Goal: Task Accomplishment & Management: Complete application form

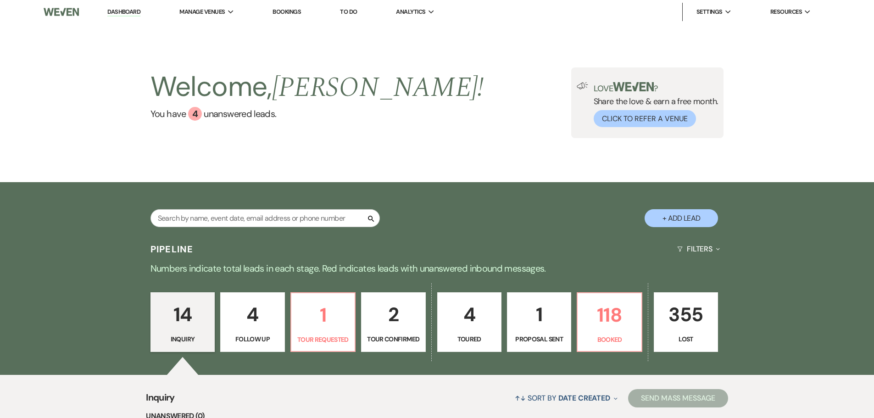
click at [674, 224] on button "+ Add Lead" at bounding box center [681, 218] width 73 height 18
select select "677"
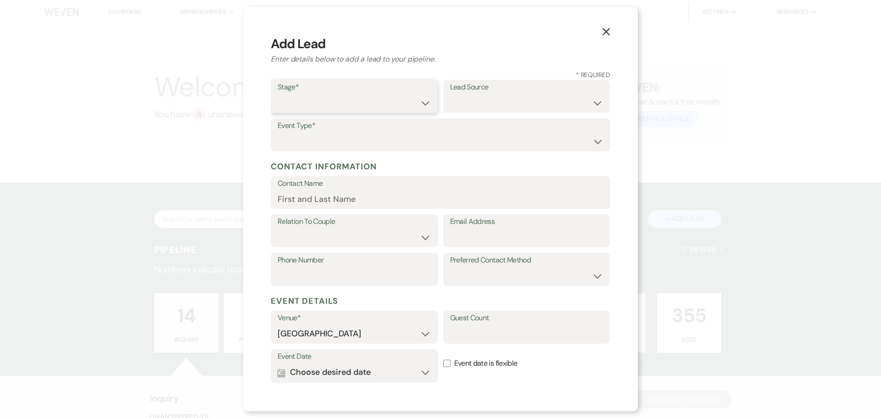
click at [367, 102] on select "Inquiry Follow Up Tour Requested Tour Confirmed Toured Proposal Sent Booked Lost" at bounding box center [354, 103] width 153 height 18
click at [278, 94] on select "Inquiry Follow Up Tour Requested Tour Confirmed Toured Proposal Sent Booked Lost" at bounding box center [354, 103] width 153 height 18
click at [381, 108] on select "Inquiry Follow Up Tour Requested Tour Confirmed Toured Proposal Sent Booked Lost" at bounding box center [354, 103] width 153 height 18
select select "9"
click at [278, 94] on select "Inquiry Follow Up Tour Requested Tour Confirmed Toured Proposal Sent Booked Lost" at bounding box center [354, 103] width 153 height 18
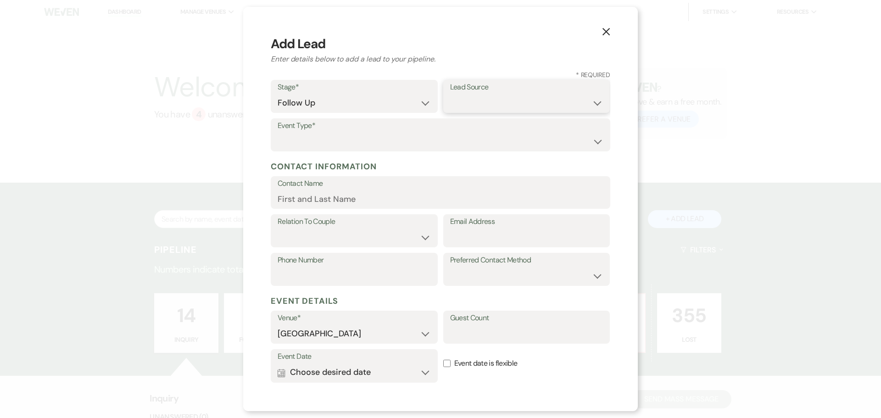
click at [482, 107] on select "Weven Venue Website Instagram Facebook Pinterest Google The Knot Wedding Wire H…" at bounding box center [526, 103] width 153 height 18
select select "14"
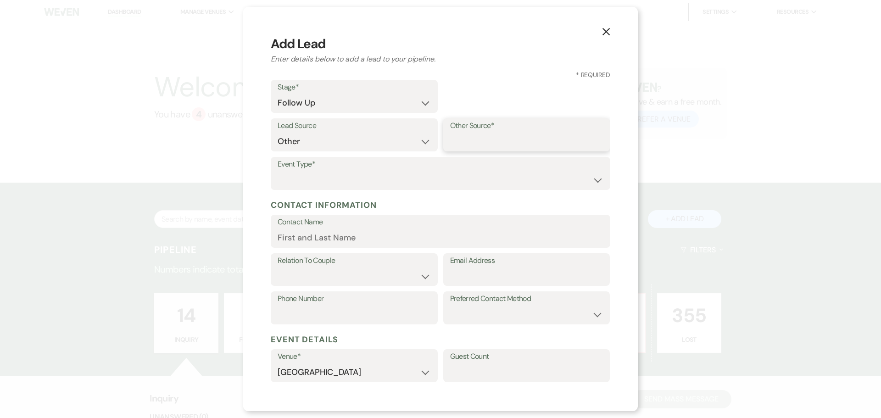
click at [492, 134] on input "Other Source*" at bounding box center [526, 142] width 153 height 18
type input "SEWN"
click at [369, 178] on select "Wedding Anniversary Party Baby Shower Bachelorette / Bachelor Party Birthday Pa…" at bounding box center [441, 180] width 326 height 18
select select "1"
click at [278, 171] on select "Wedding Anniversary Party Baby Shower Bachelorette / Bachelor Party Birthday Pa…" at bounding box center [441, 180] width 326 height 18
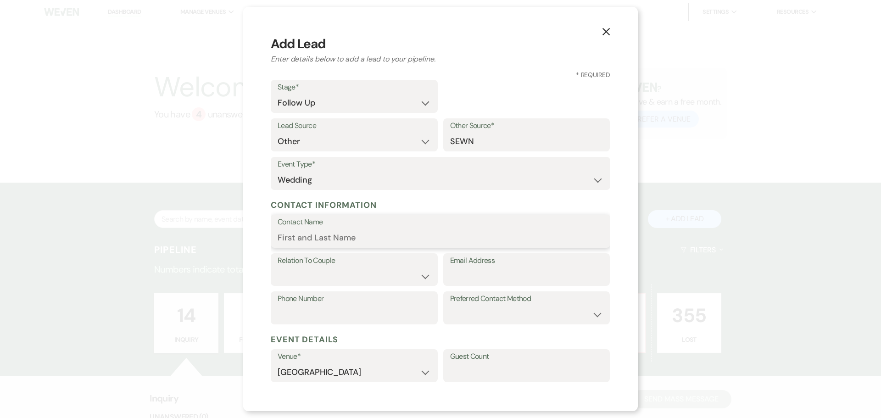
click at [306, 237] on input "Contact Name" at bounding box center [441, 238] width 326 height 18
paste input "[PERSON_NAME]"
click at [365, 238] on input "[PERSON_NAME]" at bounding box center [441, 238] width 326 height 18
paste input "[PERSON_NAME]"
type input "[PERSON_NAME]"
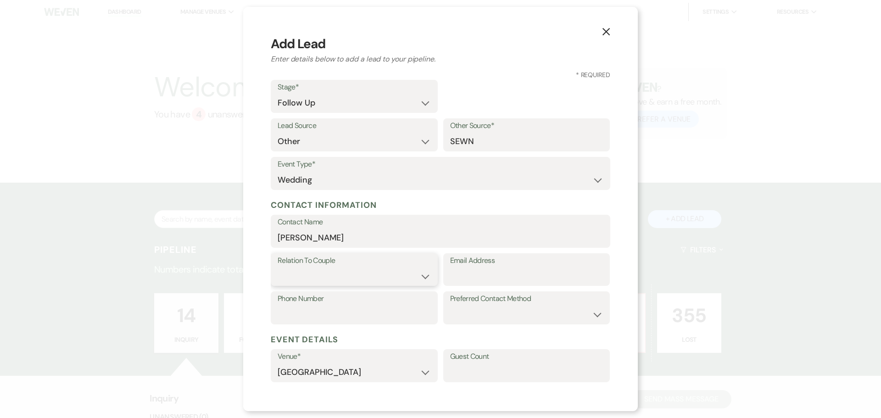
click at [395, 276] on select "Couple Planner Parent of Couple Family Member Friend Other" at bounding box center [354, 276] width 153 height 18
select select "1"
click at [278, 267] on select "Couple Planner Parent of Couple Family Member Friend Other" at bounding box center [354, 276] width 153 height 18
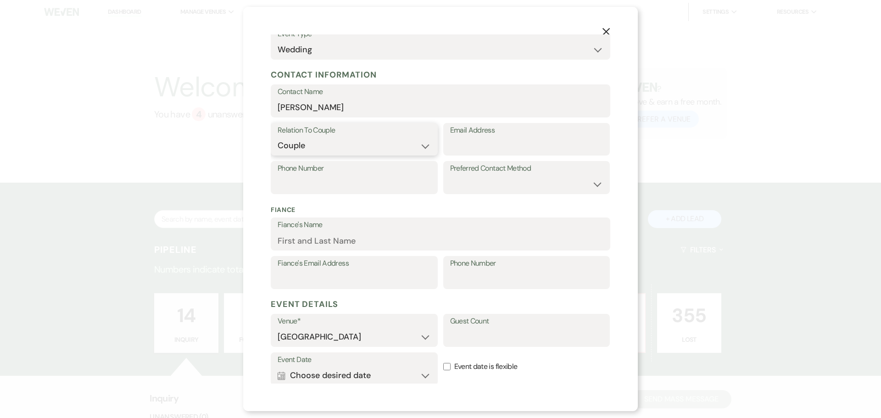
scroll to position [138, 0]
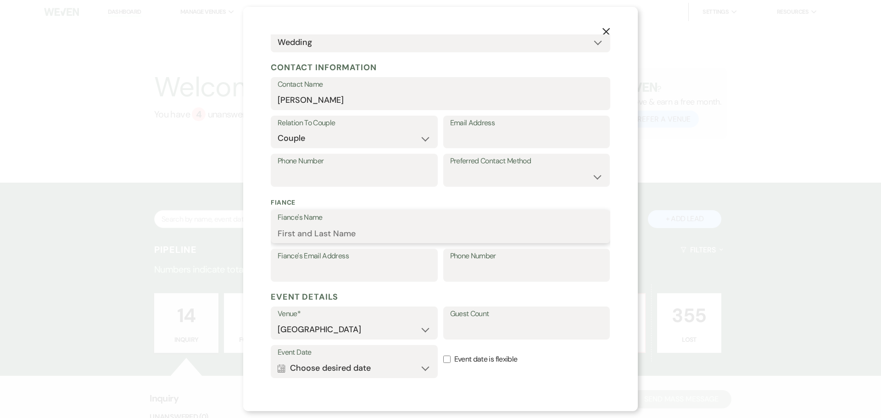
click at [334, 235] on input "Fiance's Name" at bounding box center [441, 233] width 326 height 18
paste input "[PERSON_NAME]"
click at [341, 237] on input "[PERSON_NAME]" at bounding box center [441, 233] width 326 height 18
paste input "[PERSON_NAME]"
type input "[PERSON_NAME]"
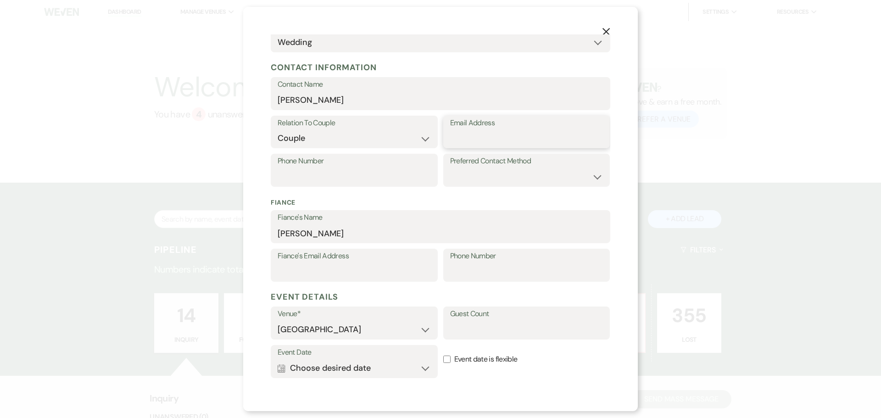
click at [459, 144] on input "Email Address" at bounding box center [526, 138] width 153 height 18
paste input "[EMAIL_ADDRESS][DOMAIN_NAME]"
type input "[EMAIL_ADDRESS][DOMAIN_NAME]"
click at [376, 176] on input "Phone Number" at bounding box center [354, 177] width 153 height 18
paste input "6129617770"
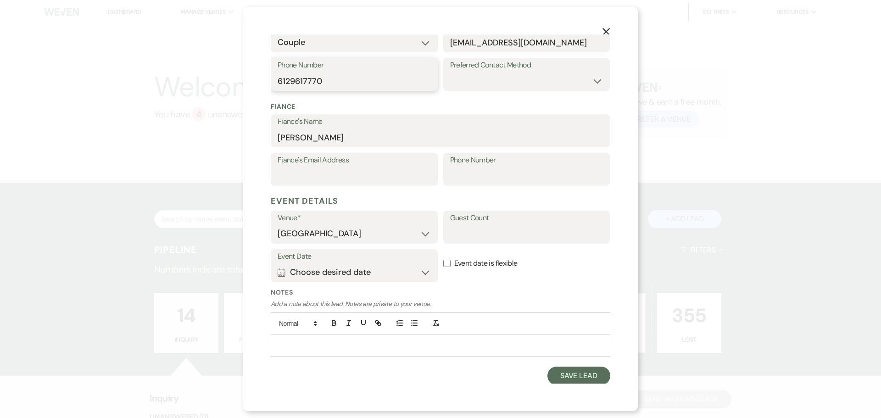
scroll to position [235, 0]
type input "6129617770"
click at [420, 272] on button "Calendar Choose desired date Expand" at bounding box center [354, 271] width 153 height 18
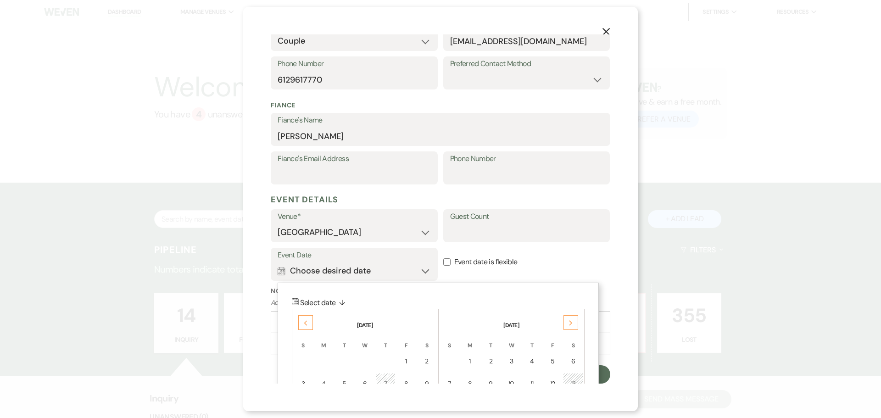
click at [579, 321] on th "[DATE]" at bounding box center [512, 319] width 144 height 19
click at [572, 320] on icon "Next" at bounding box center [571, 323] width 5 height 6
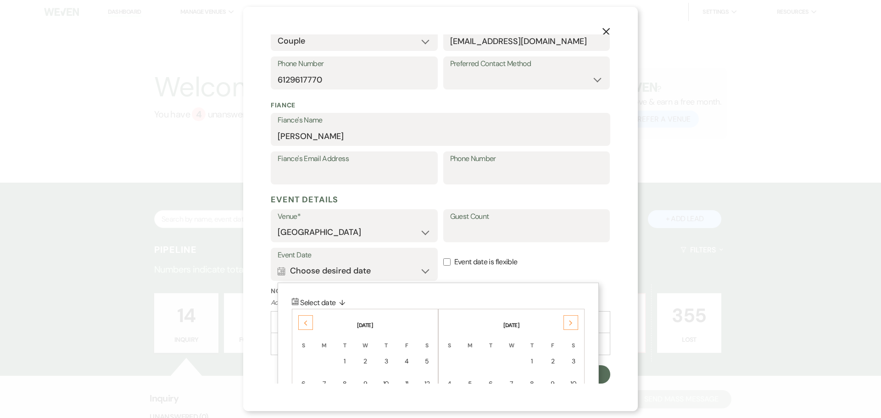
click at [572, 320] on icon "Next" at bounding box center [571, 323] width 5 height 6
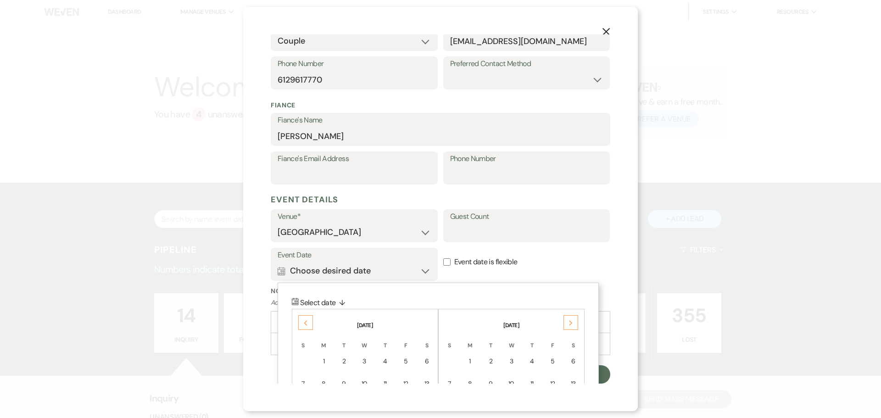
click at [572, 320] on icon "Next" at bounding box center [571, 323] width 5 height 6
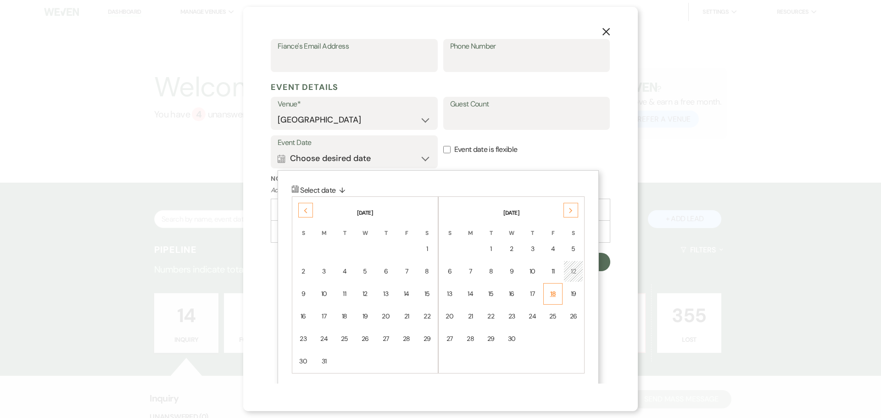
scroll to position [352, 0]
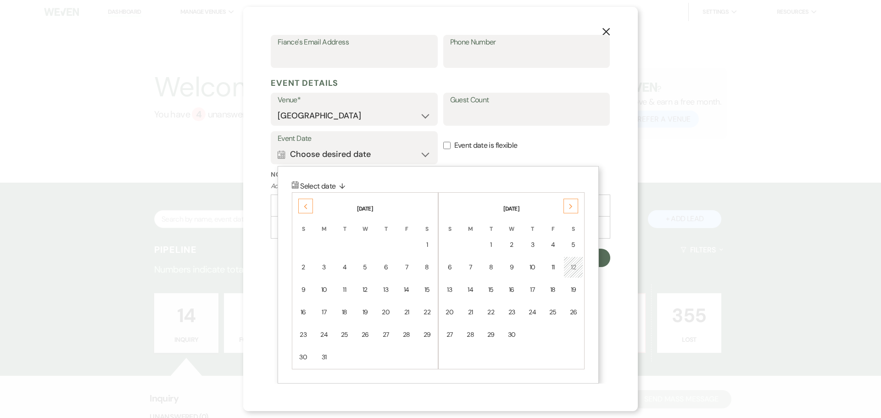
click at [570, 268] on div "12" at bounding box center [574, 268] width 8 height 10
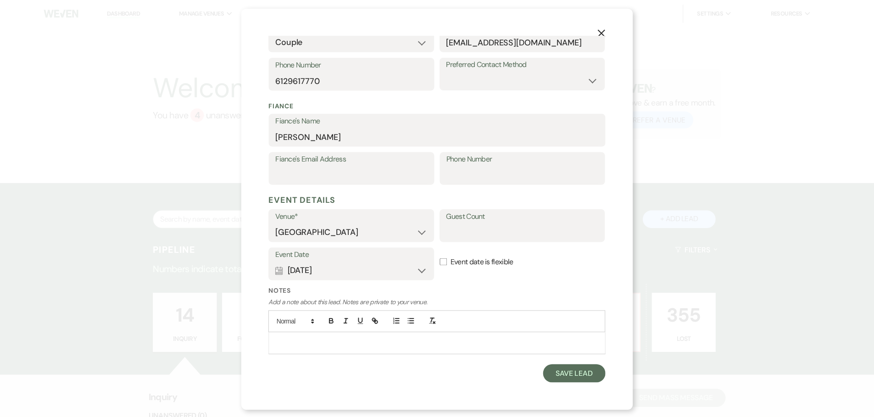
scroll to position [235, 0]
click at [402, 342] on p at bounding box center [440, 344] width 325 height 10
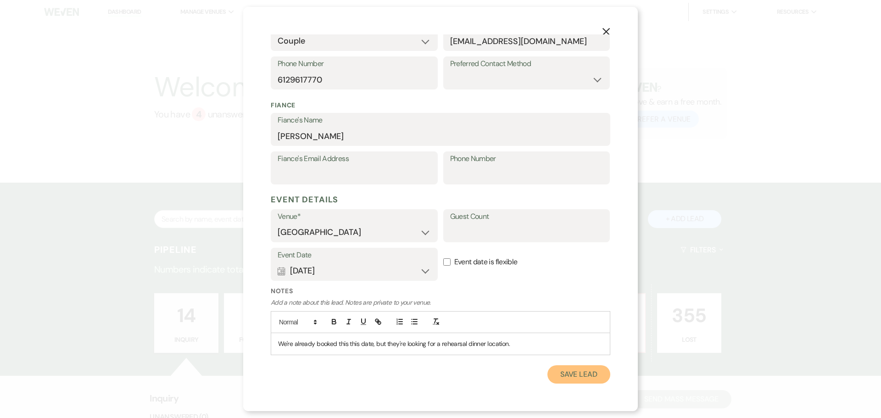
click at [571, 371] on button "Save Lead" at bounding box center [579, 374] width 63 height 18
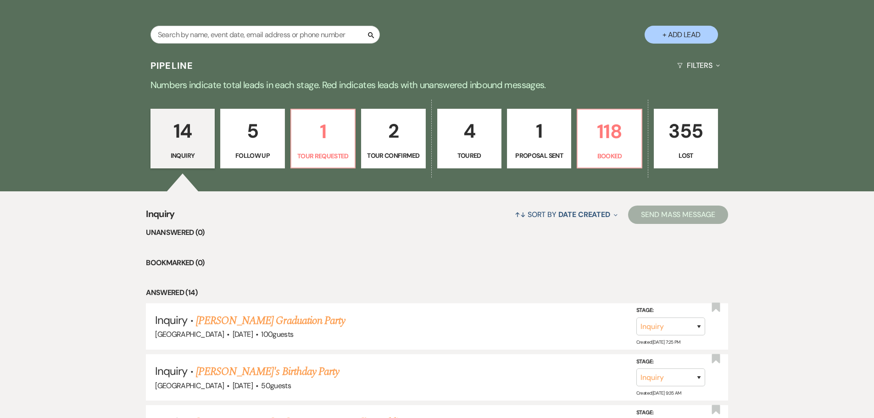
click at [253, 154] on p "Follow Up" at bounding box center [252, 156] width 52 height 10
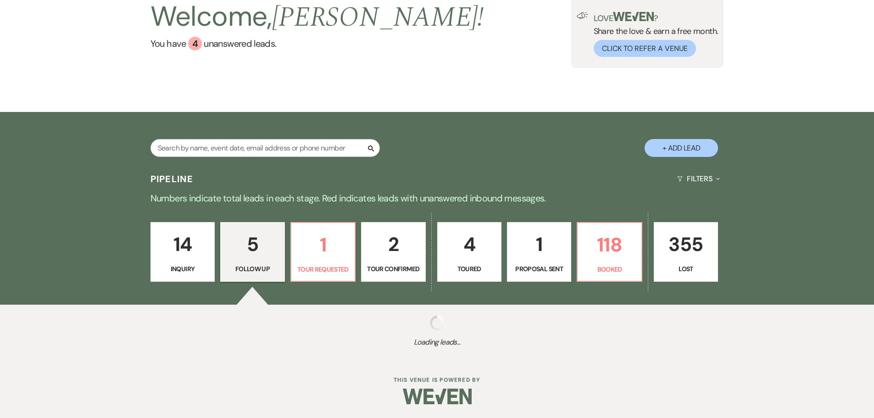
scroll to position [184, 0]
select select "9"
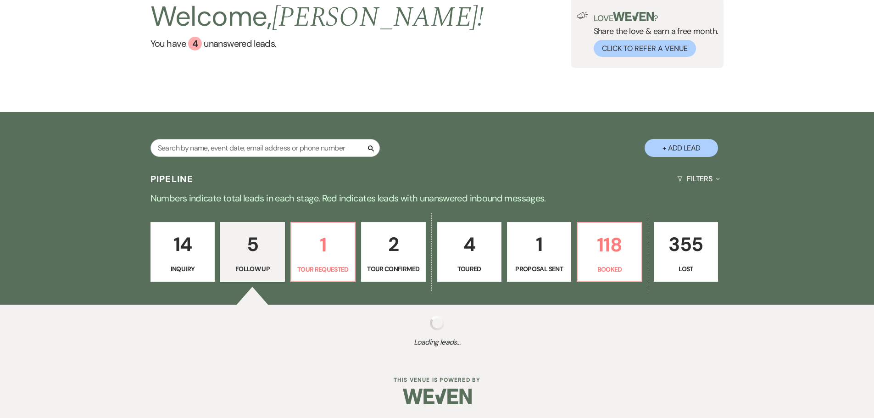
select select "9"
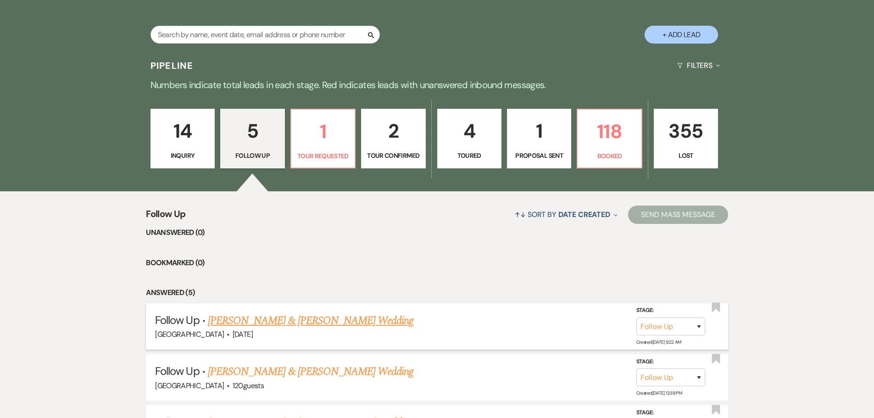
click at [299, 322] on link "[PERSON_NAME] & [PERSON_NAME] Wedding" at bounding box center [311, 321] width 206 height 17
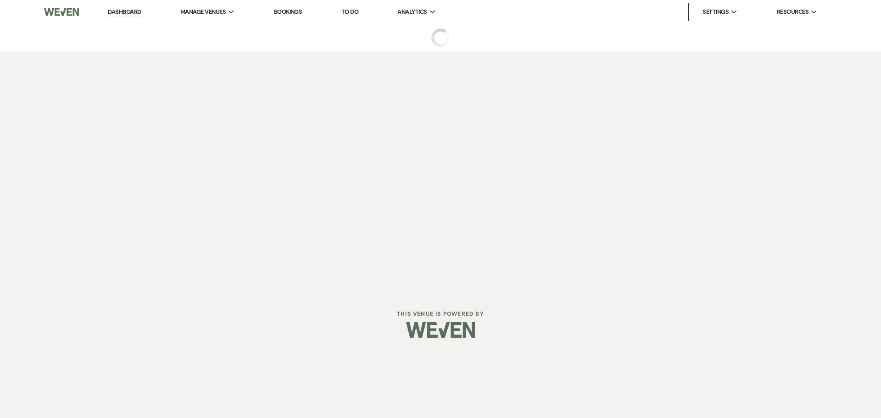
select select "9"
select select "14"
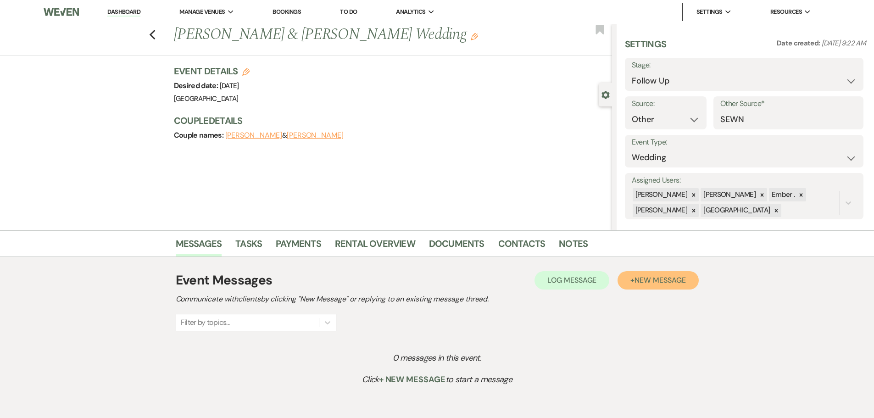
click at [655, 283] on span "New Message" at bounding box center [660, 280] width 51 height 10
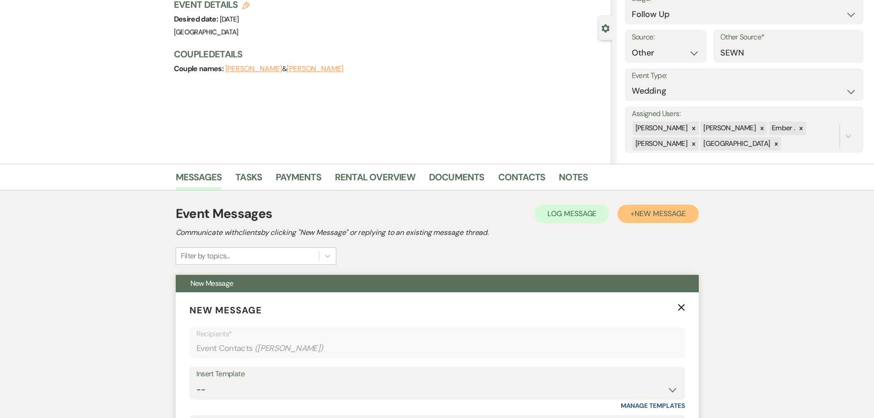
scroll to position [138, 0]
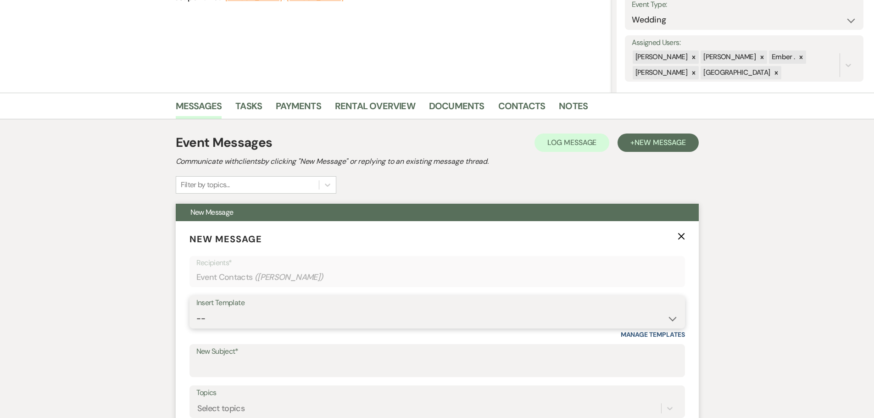
click at [255, 325] on select "-- Weven Planning Portal Introduction (Booked Events) Initial Inquiry Response …" at bounding box center [437, 319] width 482 height 18
select select "5628"
click at [196, 310] on select "-- Weven Planning Portal Introduction (Booked Events) Initial Inquiry Response …" at bounding box center [437, 319] width 482 height 18
type input "Welcome! Let’s Start Planning Your Special Day 🎉"
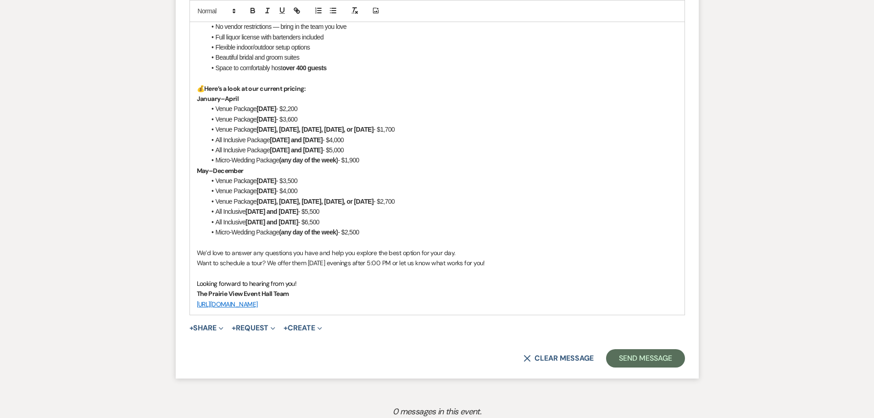
scroll to position [643, 0]
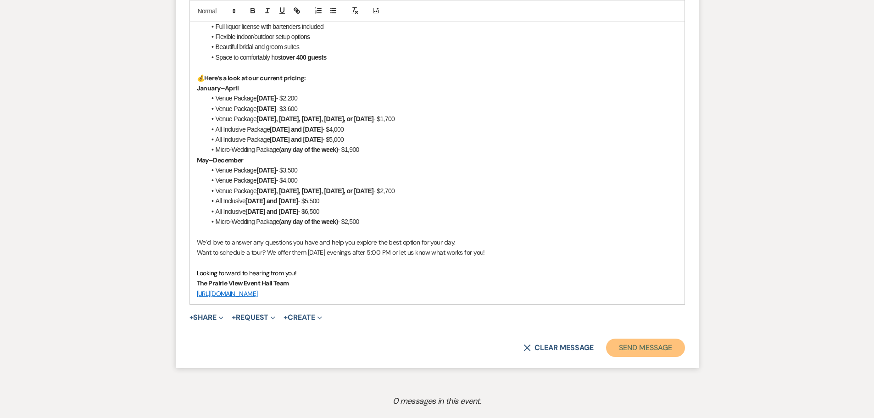
click at [652, 345] on button "Send Message" at bounding box center [645, 348] width 78 height 18
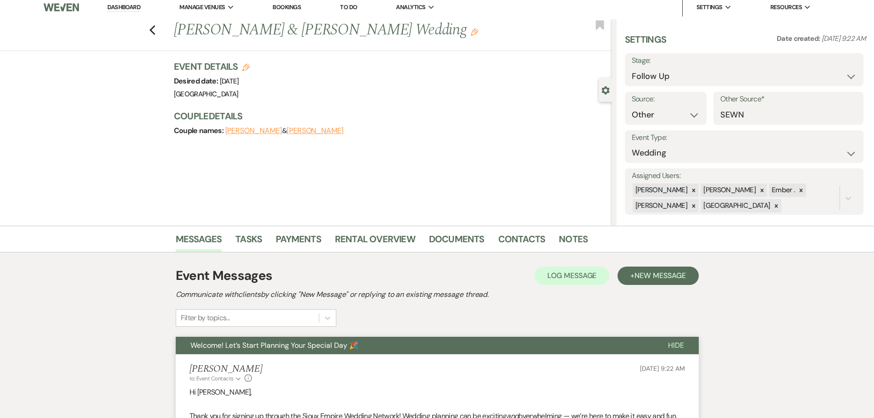
scroll to position [0, 0]
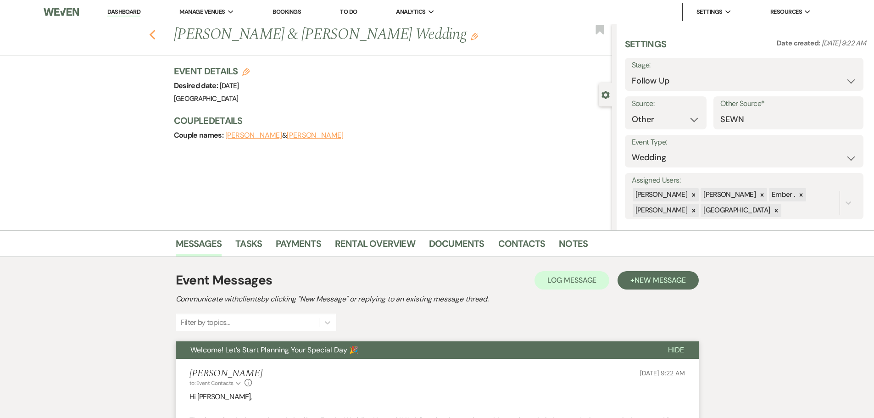
click at [153, 31] on icon "Previous" at bounding box center [152, 34] width 7 height 11
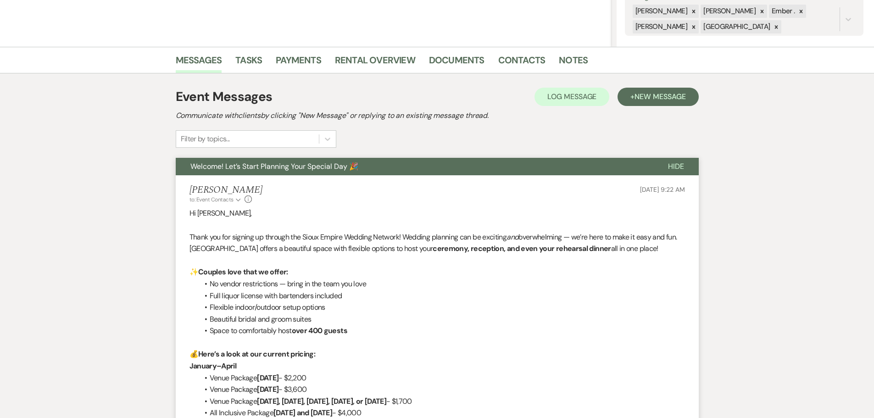
select select "9"
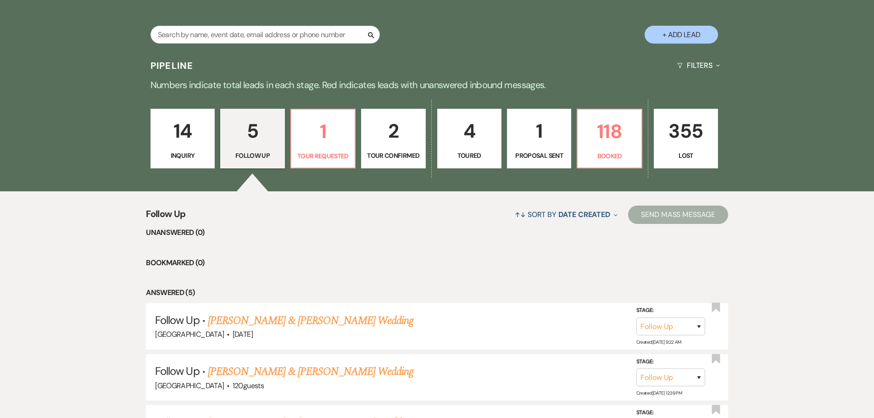
click at [687, 37] on button "+ Add Lead" at bounding box center [681, 35] width 73 height 18
select select "677"
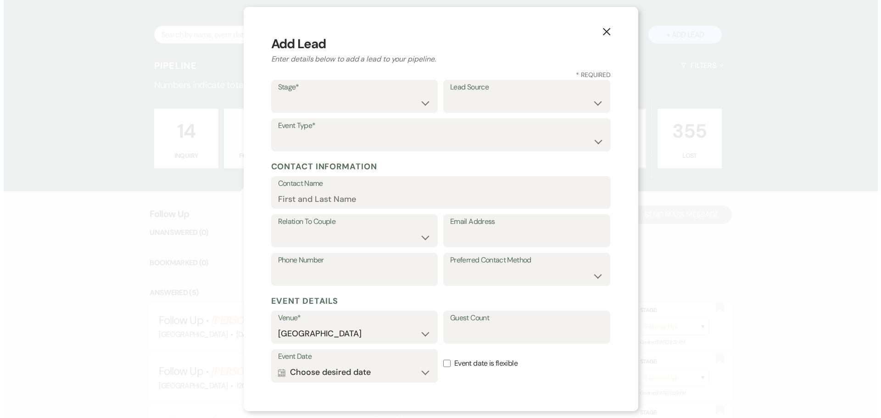
scroll to position [184, 0]
click at [310, 98] on select "Inquiry Follow Up Tour Requested Tour Confirmed Toured Proposal Sent Booked Lost" at bounding box center [354, 103] width 153 height 18
select select "9"
click at [278, 94] on select "Inquiry Follow Up Tour Requested Tour Confirmed Toured Proposal Sent Booked Lost" at bounding box center [354, 103] width 153 height 18
click at [494, 107] on select "Weven Venue Website Instagram Facebook Pinterest Google The Knot Wedding Wire H…" at bounding box center [526, 103] width 153 height 18
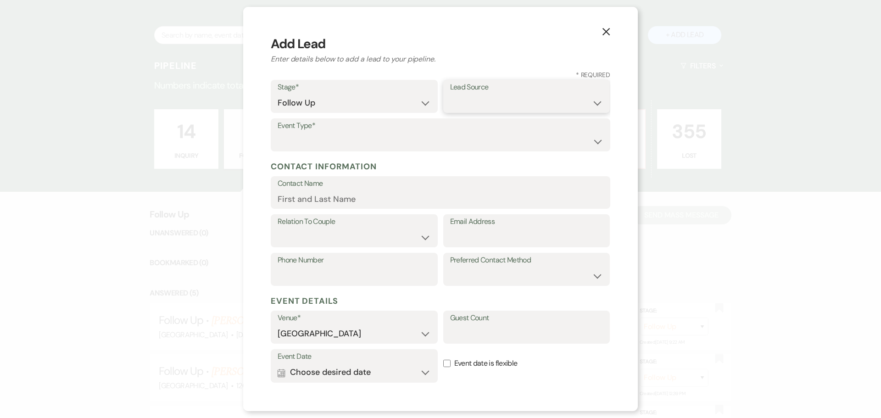
select select "14"
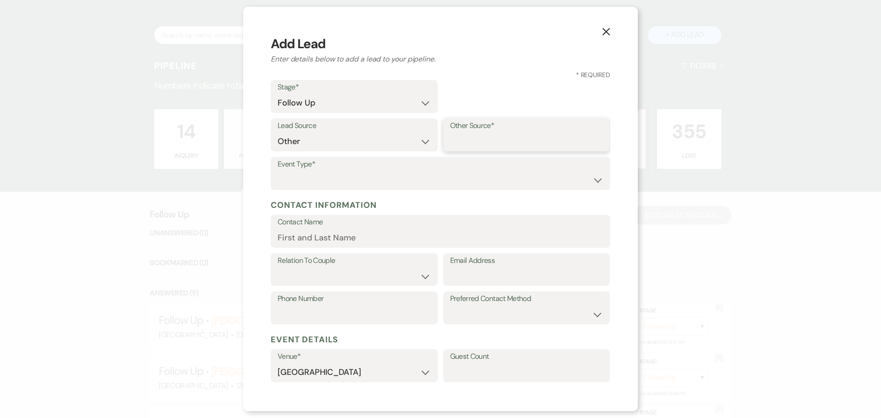
click at [460, 133] on input "Other Source*" at bounding box center [526, 142] width 153 height 18
type input "SEWN"
click at [322, 179] on select "Wedding Anniversary Party Baby Shower Bachelorette / Bachelor Party Birthday Pa…" at bounding box center [441, 180] width 326 height 18
select select "1"
click at [278, 171] on select "Wedding Anniversary Party Baby Shower Bachelorette / Bachelor Party Birthday Pa…" at bounding box center [441, 180] width 326 height 18
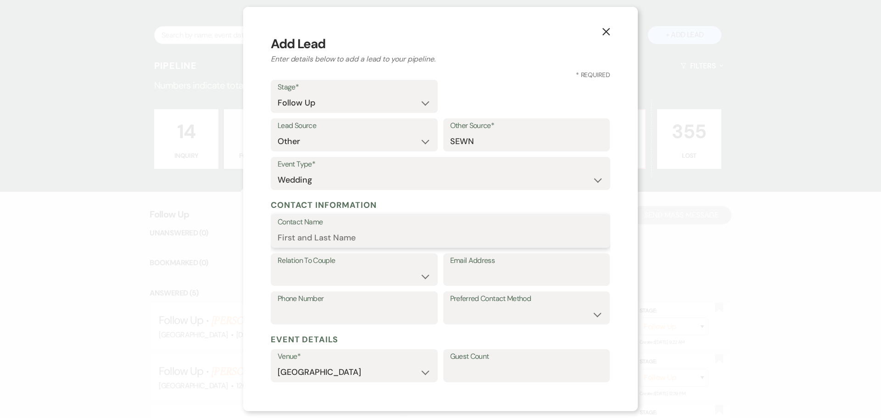
click at [294, 235] on input "Contact Name" at bounding box center [441, 238] width 326 height 18
paste input "[PERSON_NAME]"
click at [388, 241] on input "[PERSON_NAME]" at bounding box center [441, 238] width 326 height 18
paste input "[PERSON_NAME]"
type input "[PERSON_NAME]"
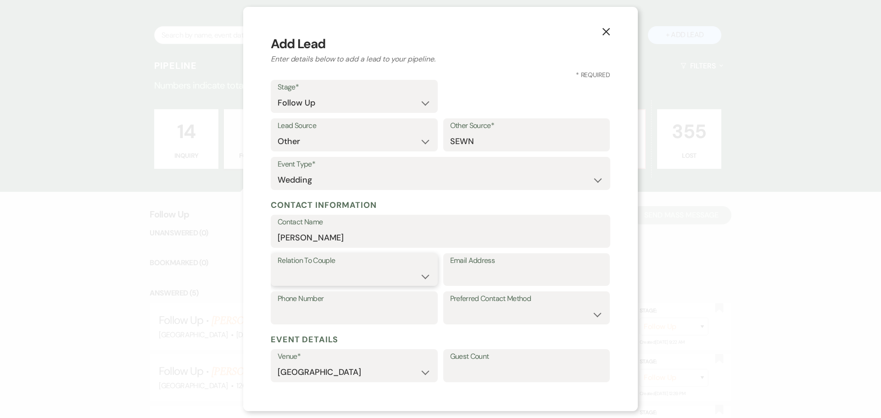
click at [355, 273] on select "Couple Planner Parent of Couple Family Member Friend Other" at bounding box center [354, 276] width 153 height 18
select select "1"
click at [278, 267] on select "Couple Planner Parent of Couple Family Member Friend Other" at bounding box center [354, 276] width 153 height 18
click at [467, 274] on input "Email Address" at bounding box center [526, 276] width 153 height 18
paste input "[EMAIL_ADDRESS][DOMAIN_NAME]"
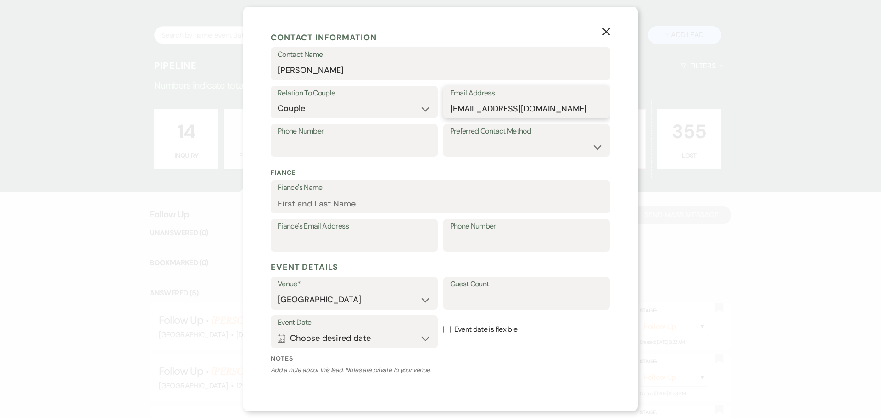
scroll to position [184, 0]
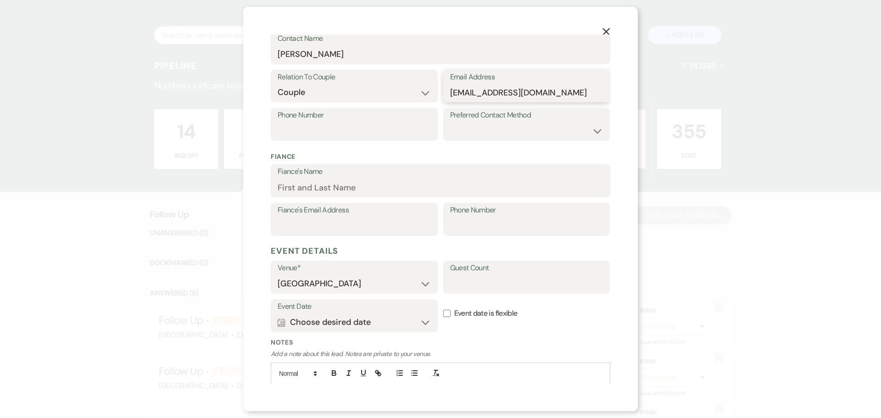
type input "[EMAIL_ADDRESS][DOMAIN_NAME]"
click at [336, 138] on input "Phone Number" at bounding box center [354, 131] width 153 height 18
paste input "6052540854"
type input "6052540854"
click at [335, 189] on input "Fiance's Name" at bounding box center [441, 188] width 326 height 18
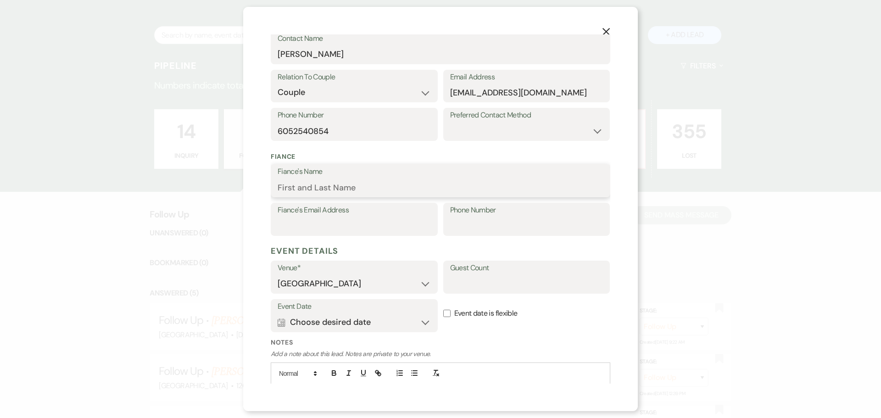
paste input "Chase"
click at [318, 190] on input "Chase" at bounding box center [441, 188] width 326 height 18
paste input "[PERSON_NAME]"
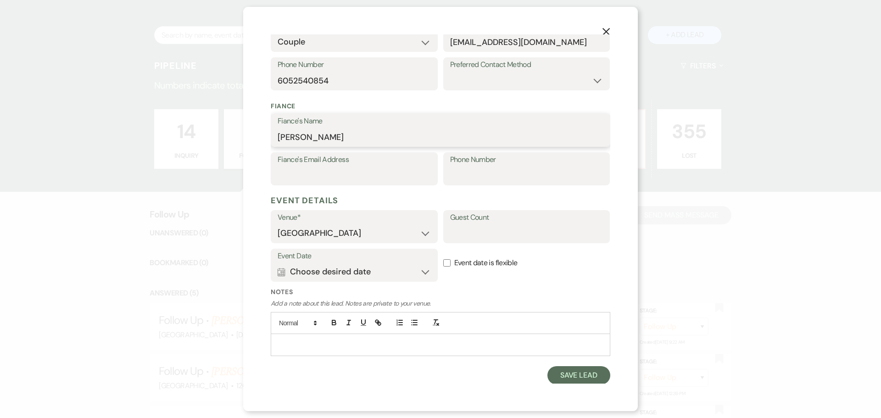
scroll to position [235, 0]
type input "[PERSON_NAME]"
click at [567, 373] on button "Save Lead" at bounding box center [579, 374] width 63 height 18
select select "9"
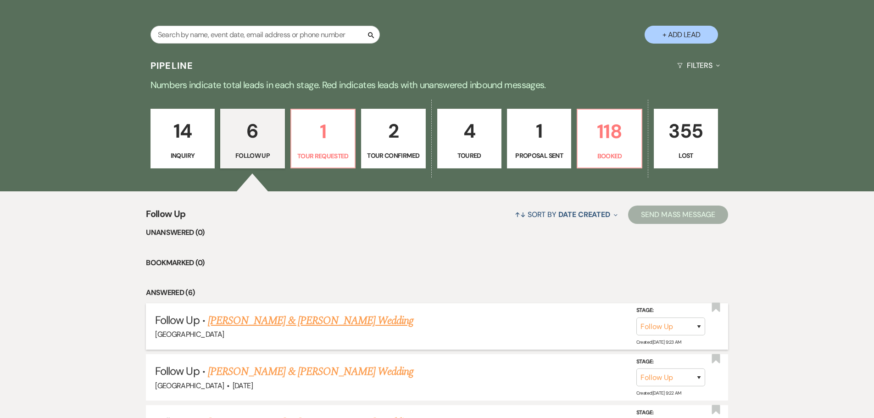
click at [294, 322] on link "[PERSON_NAME] & [PERSON_NAME] Wedding" at bounding box center [311, 321] width 206 height 17
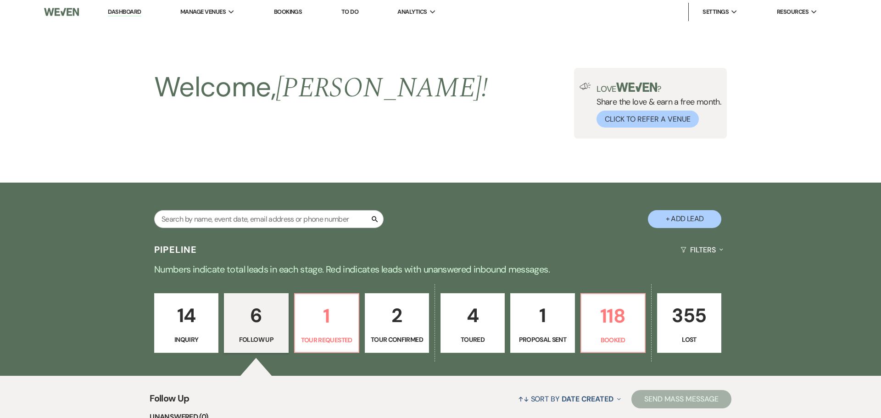
select select "9"
select select "14"
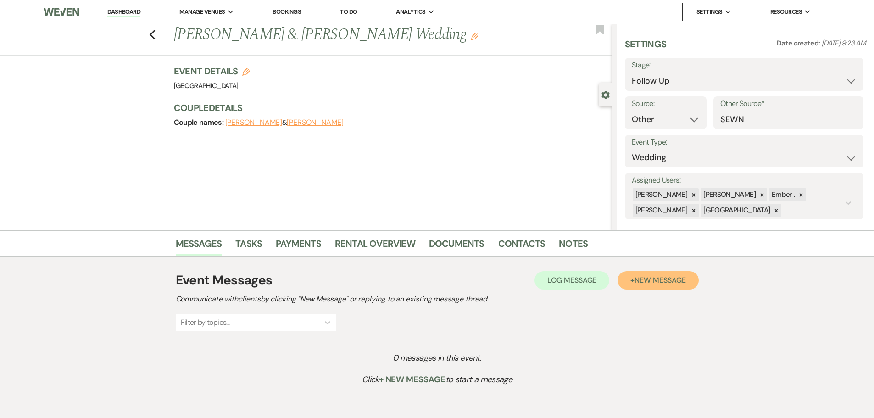
click at [649, 275] on button "+ New Message" at bounding box center [658, 280] width 81 height 18
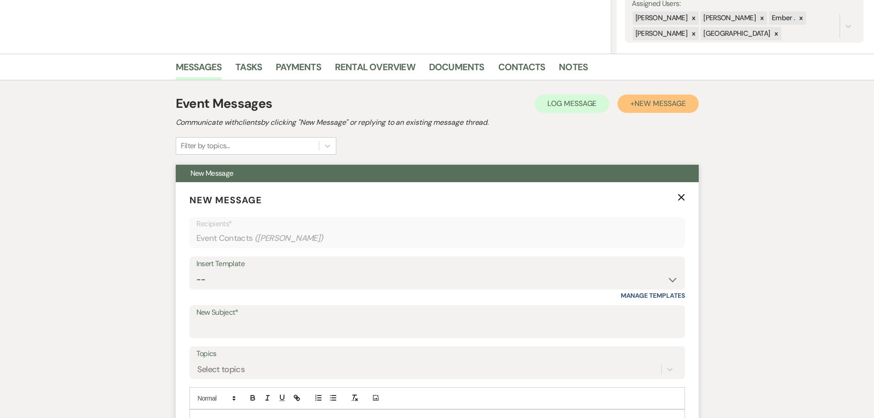
scroll to position [184, 0]
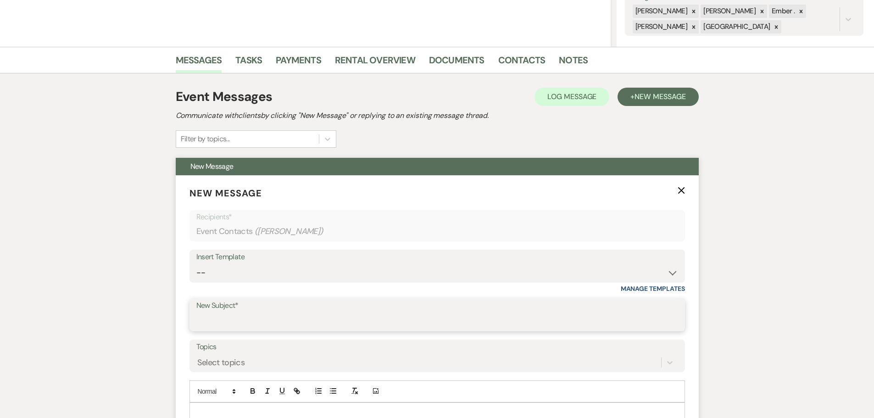
click at [260, 316] on input "New Subject*" at bounding box center [437, 322] width 482 height 18
click at [202, 274] on select "-- Weven Planning Portal Introduction (Booked Events) Initial Inquiry Response …" at bounding box center [437, 273] width 482 height 18
select select "5628"
click at [196, 264] on select "-- Weven Planning Portal Introduction (Booked Events) Initial Inquiry Response …" at bounding box center [437, 273] width 482 height 18
type input "Welcome! Let’s Start Planning Your Special Day 🎉"
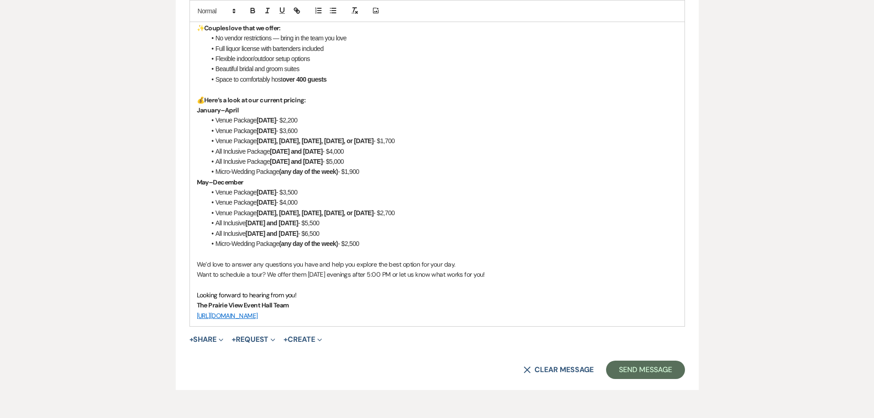
scroll to position [643, 0]
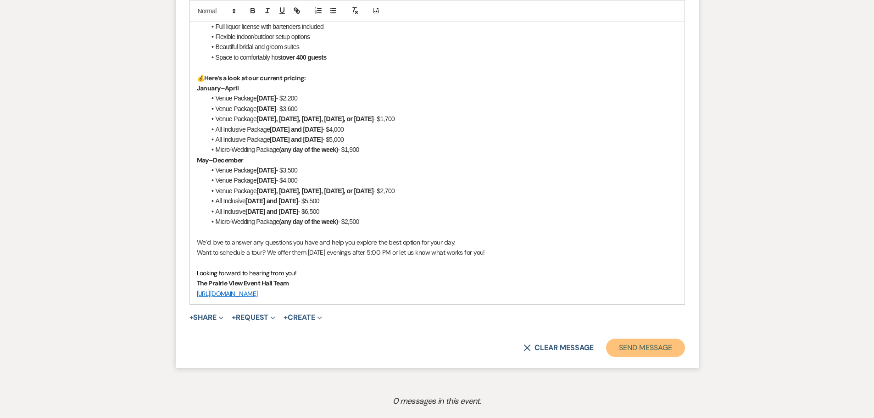
click at [642, 348] on button "Send Message" at bounding box center [645, 348] width 78 height 18
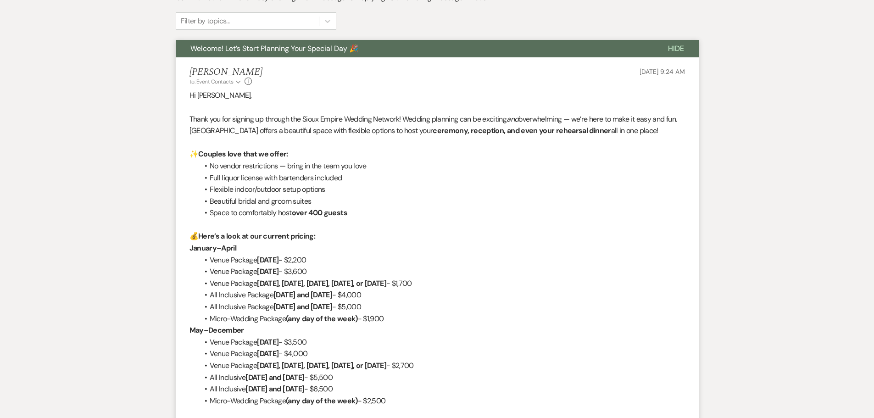
scroll to position [0, 0]
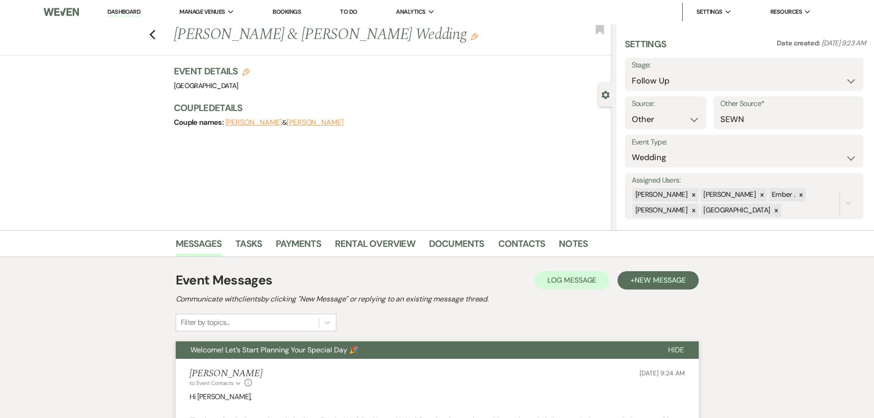
click at [132, 11] on link "Dashboard" at bounding box center [123, 12] width 33 height 9
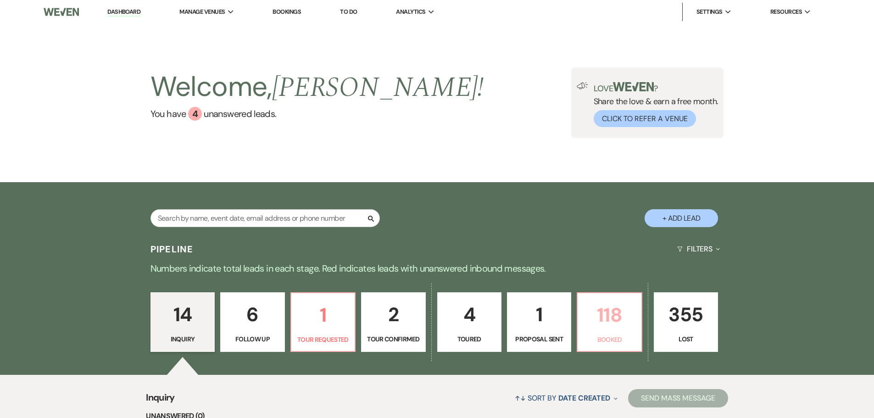
click at [606, 318] on p "118" at bounding box center [609, 315] width 52 height 31
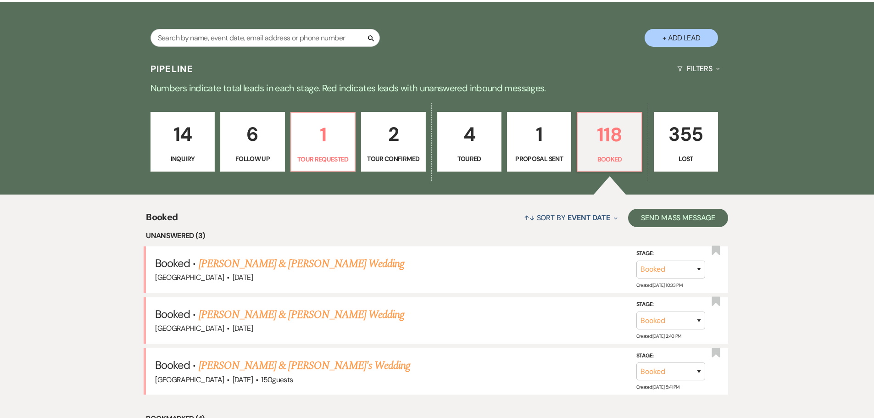
scroll to position [184, 0]
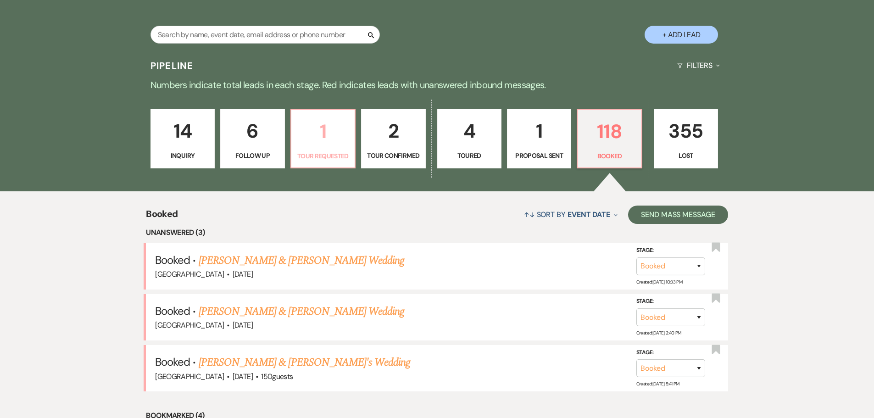
click at [323, 141] on p "1" at bounding box center [323, 131] width 52 height 31
select select "2"
